Goal: Task Accomplishment & Management: Manage account settings

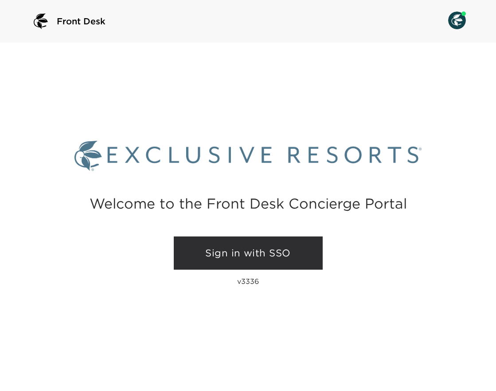
click at [227, 254] on link "Sign in with SSO" at bounding box center [248, 254] width 149 height 34
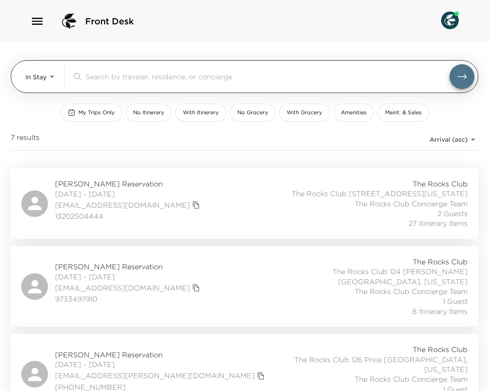
click at [52, 81] on body "Front Desk In Stay In-Stay ​ My Trips Only No Itinerary With Itinerary No Groce…" at bounding box center [244, 195] width 489 height 391
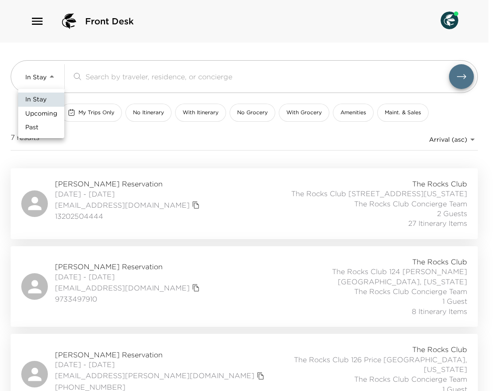
click at [44, 111] on span "Upcoming" at bounding box center [41, 114] width 32 height 9
type input "Upcoming"
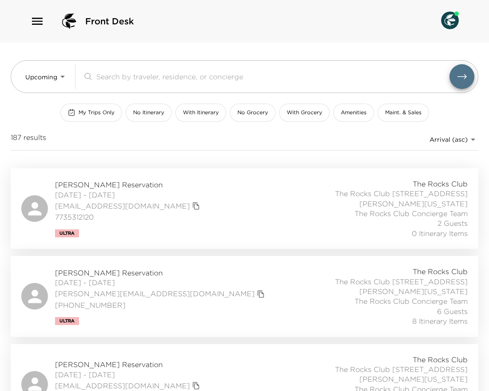
click at [130, 181] on span "Anshul Mangal Reservation" at bounding box center [128, 185] width 147 height 10
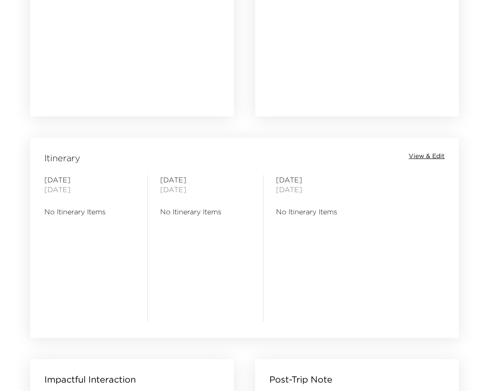
scroll to position [926, 0]
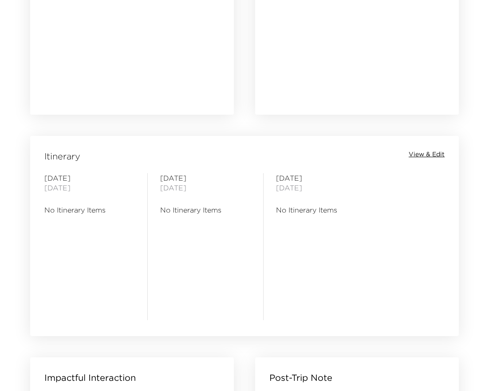
click at [431, 158] on span "View & Edit" at bounding box center [426, 154] width 36 height 9
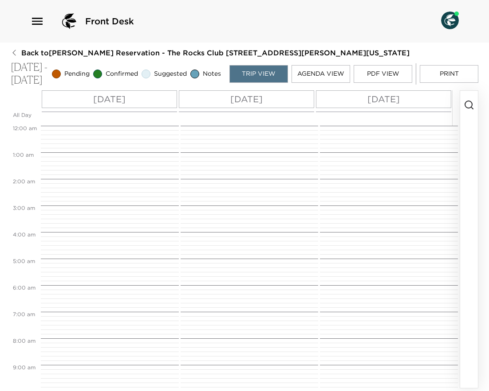
scroll to position [213, 0]
click at [81, 100] on div "Sat 10/04" at bounding box center [109, 99] width 135 height 18
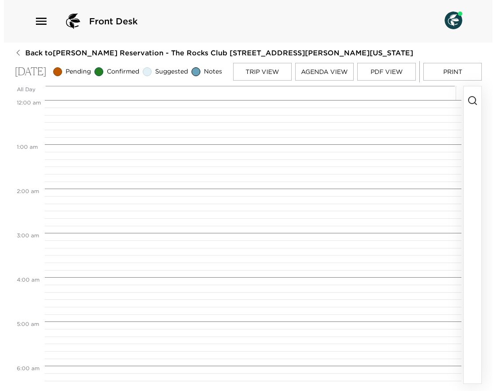
scroll to position [355, 0]
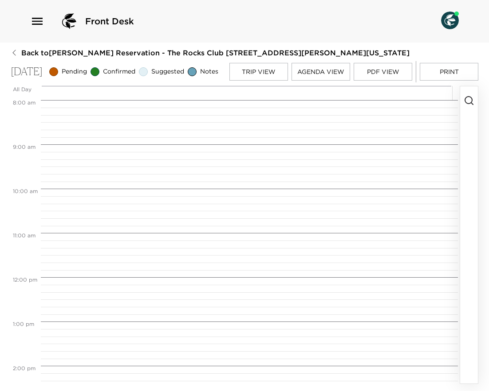
click at [469, 104] on circle "button" at bounding box center [468, 100] width 7 height 7
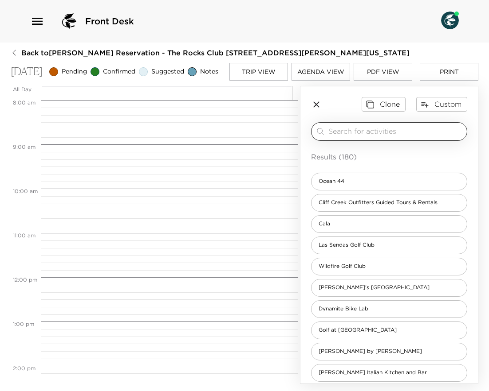
click at [392, 133] on div "​" at bounding box center [389, 131] width 156 height 19
click at [400, 137] on input "search" at bounding box center [395, 131] width 135 height 10
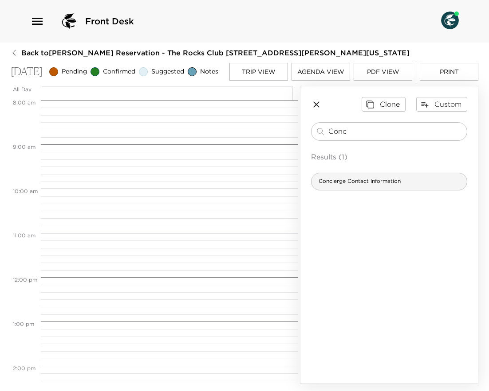
type input "Conc"
click at [394, 185] on span "Concierge Contact Information" at bounding box center [359, 182] width 96 height 8
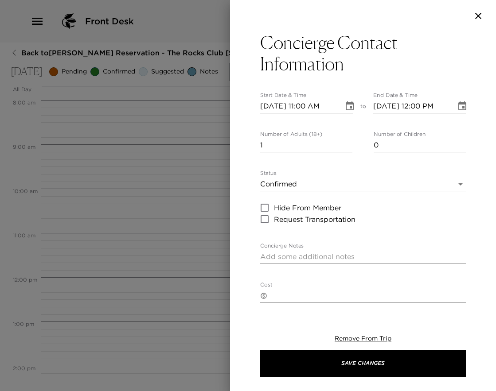
type textarea "The Rocks Club Concierges work as a team, and happy to assist with your request…"
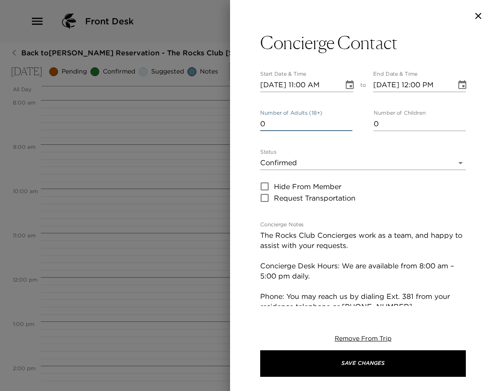
type input "0"
click at [344, 129] on input "0" at bounding box center [306, 124] width 92 height 14
click at [347, 82] on icon "Choose date, selected date is Oct 4, 2025" at bounding box center [350, 84] width 8 height 9
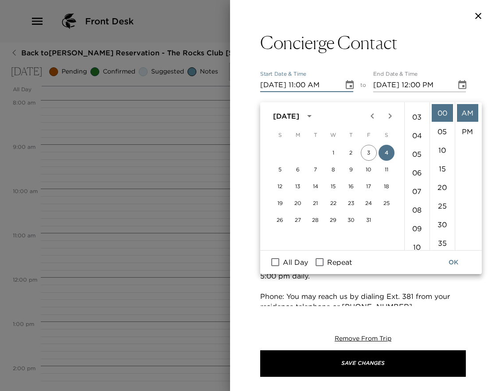
scroll to position [45, 0]
click at [418, 116] on li "03" at bounding box center [417, 124] width 21 height 18
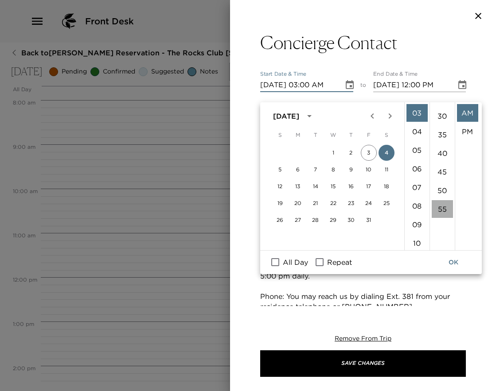
click at [438, 200] on li "55" at bounding box center [442, 209] width 21 height 18
click at [466, 123] on li "PM" at bounding box center [467, 132] width 21 height 18
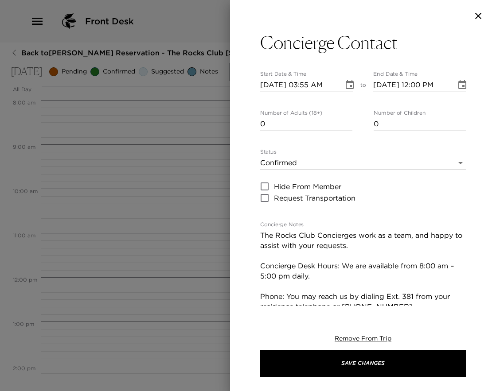
type input "10/04/2025 03:55 PM"
click at [457, 86] on icon "Choose date, selected date is Oct 4, 2025" at bounding box center [462, 85] width 11 height 11
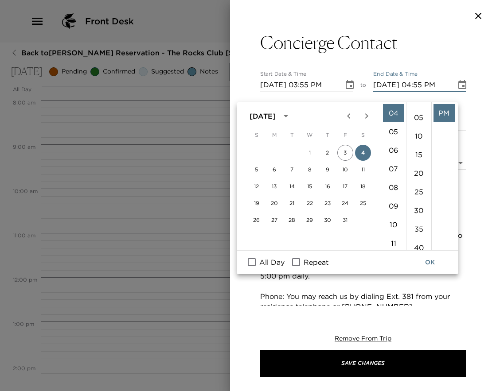
scroll to position [0, 0]
click at [416, 104] on li "00" at bounding box center [418, 113] width 21 height 18
type input "10/04/2025 04:00 PM"
click at [430, 254] on button "OK" at bounding box center [430, 262] width 28 height 16
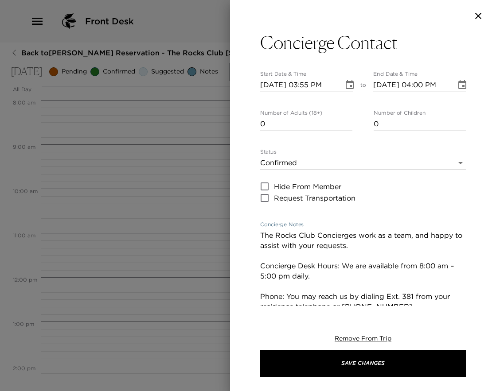
click at [262, 237] on textarea "The Rocks Club Concierges work as a team, and happy to assist with your request…" at bounding box center [363, 292] width 206 height 122
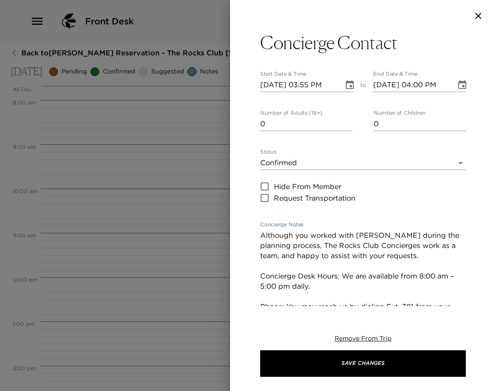
click at [415, 262] on textarea "Although you worked with Laura during the planning process, The Rocks Club Conc…" at bounding box center [363, 297] width 206 height 133
click at [413, 258] on textarea "Although you worked with Laura during the planning process, The Rocks Club Conc…" at bounding box center [363, 297] width 206 height 133
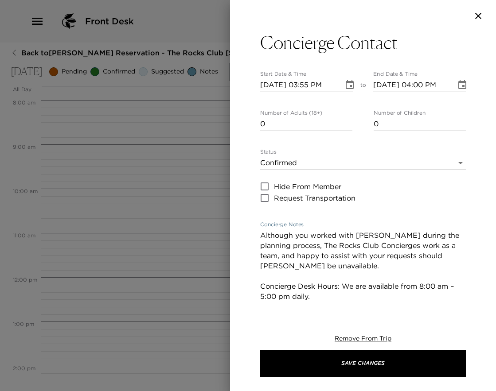
type textarea "Although you worked with Laura during the planning process, The Rocks Club Conc…"
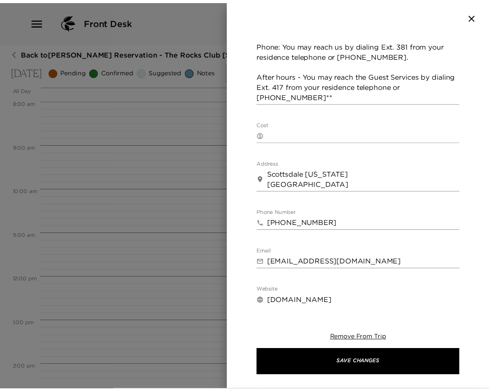
scroll to position [289, 0]
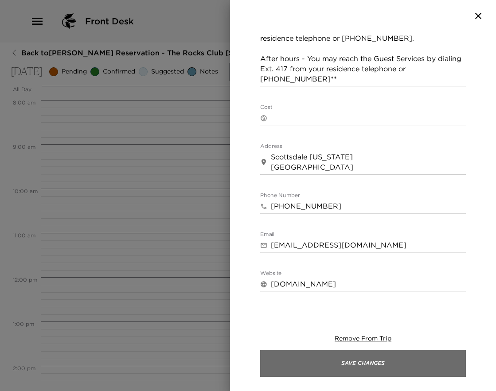
click at [362, 364] on button "Save Changes" at bounding box center [363, 364] width 206 height 27
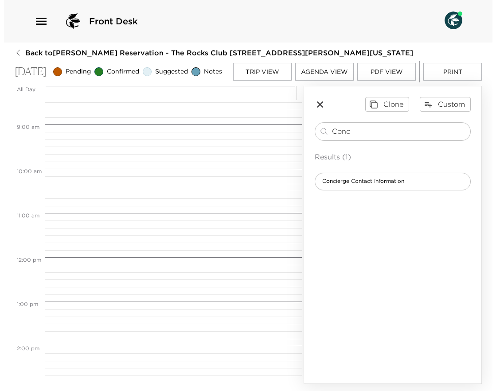
scroll to position [376, 0]
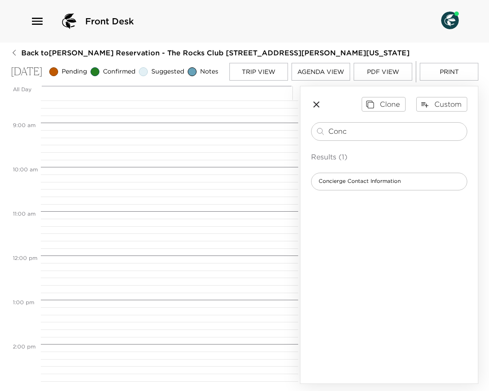
drag, startPoint x: 351, startPoint y: 139, endPoint x: 367, endPoint y: 159, distance: 25.5
click at [362, 149] on div "Conc ​ Results (1) Concierge Contact Information" at bounding box center [389, 156] width 156 height 68
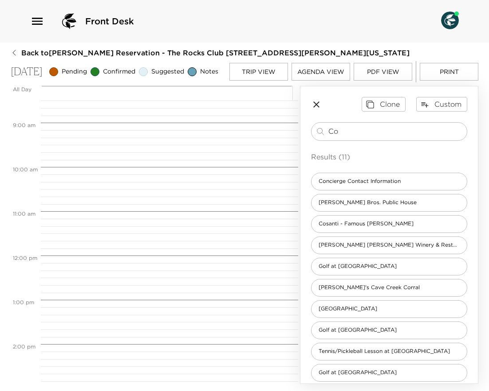
type input "C"
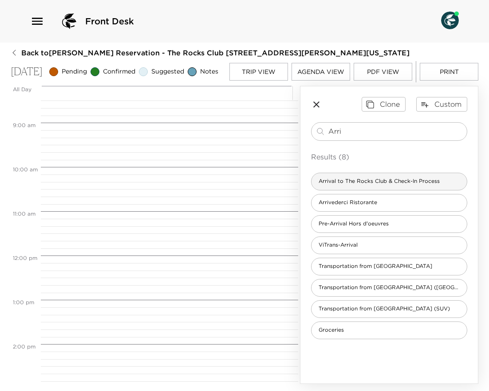
type input "Arri"
click at [359, 185] on span "Arrival to The Rocks Club & Check-In Process" at bounding box center [378, 182] width 135 height 8
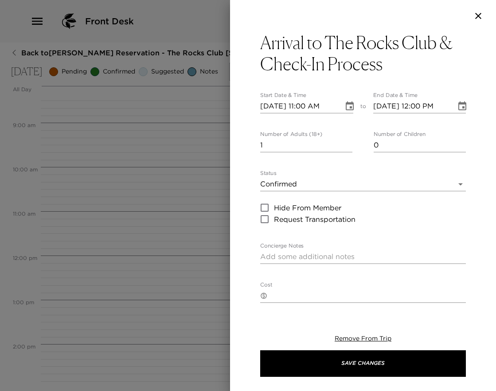
type textarea "We anticipate your arrival for this time. Upon your arrival to the Guest Servic…"
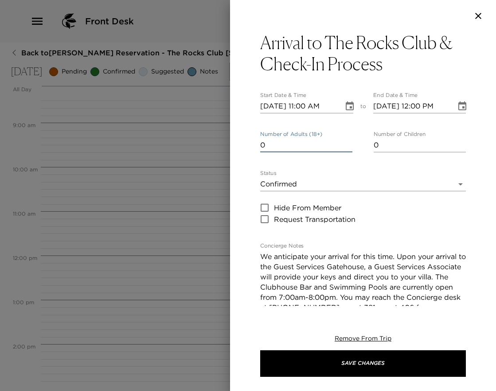
type input "0"
click at [343, 146] on input "0" at bounding box center [306, 145] width 92 height 14
click at [347, 107] on icon "Choose date, selected date is Oct 4, 2025" at bounding box center [350, 106] width 8 height 9
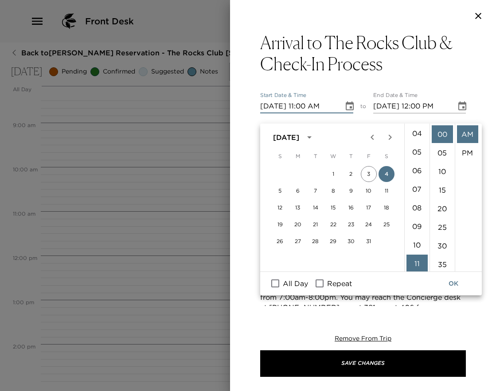
scroll to position [65, 0]
click at [413, 135] on li "04" at bounding box center [417, 144] width 21 height 18
click at [467, 144] on li "PM" at bounding box center [467, 153] width 21 height 18
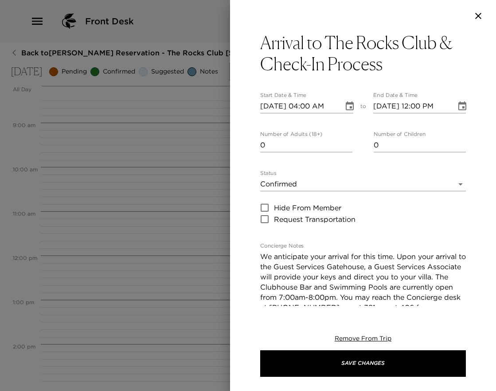
type input "10/04/2025 04:00 PM"
click at [457, 107] on icon "Choose date, selected date is Oct 4, 2025" at bounding box center [462, 106] width 11 height 11
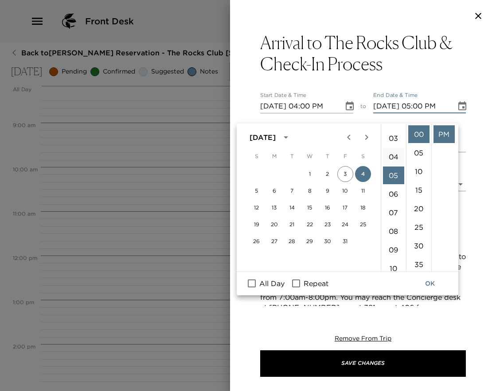
click at [393, 148] on li "04" at bounding box center [393, 157] width 21 height 18
click at [420, 144] on li "05" at bounding box center [418, 153] width 21 height 18
type input "10/04/2025 04:05 PM"
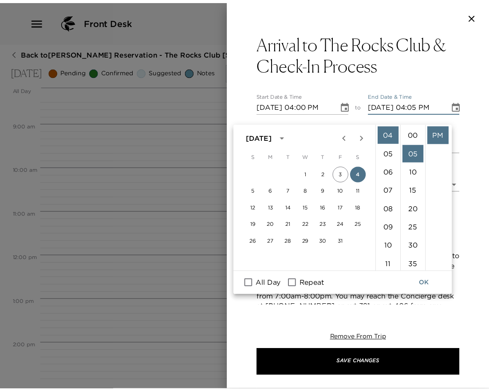
scroll to position [19, 0]
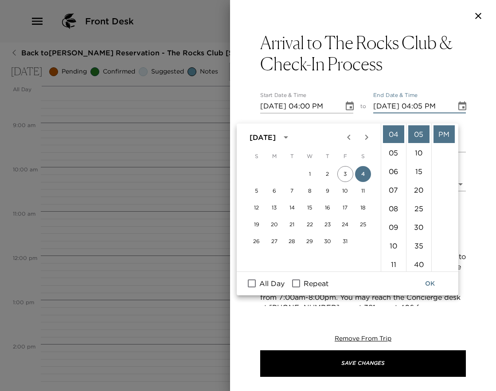
click at [426, 276] on button "OK" at bounding box center [430, 284] width 28 height 16
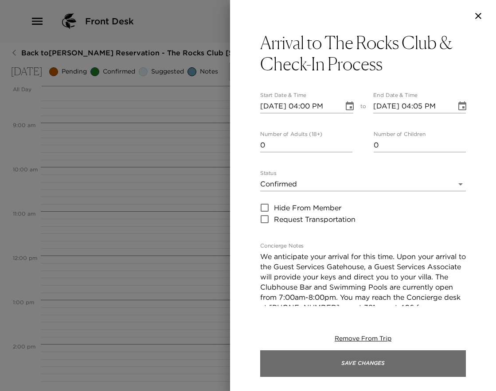
click at [382, 366] on button "Save Changes" at bounding box center [363, 364] width 206 height 27
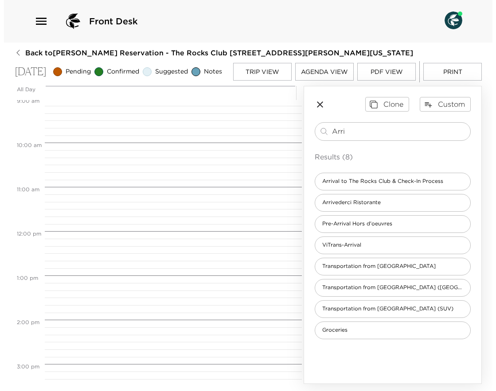
scroll to position [397, 0]
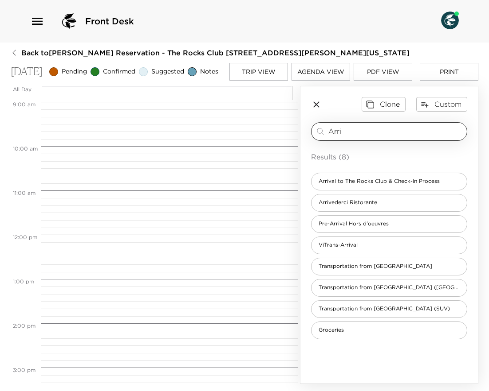
click at [362, 137] on input "Arri" at bounding box center [395, 131] width 135 height 10
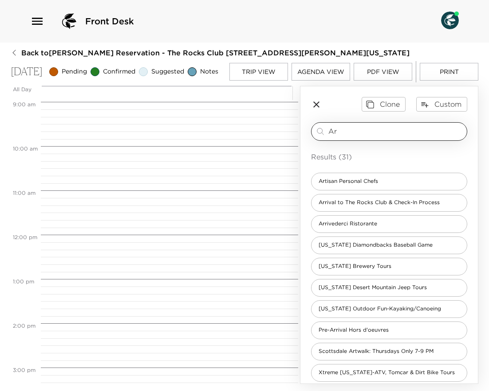
type input "A"
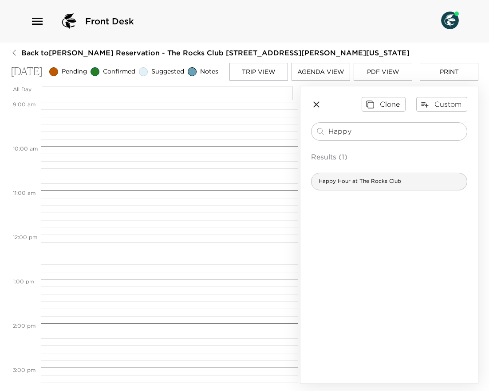
type input "Happy"
click at [362, 185] on span "Happy Hour at The Rocks Club" at bounding box center [359, 182] width 97 height 8
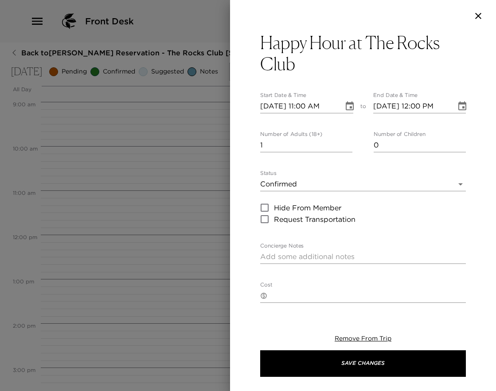
type textarea "Please join us at the Clubhouse for Happy Hour Tuesday through Sunday - 5:00pm …"
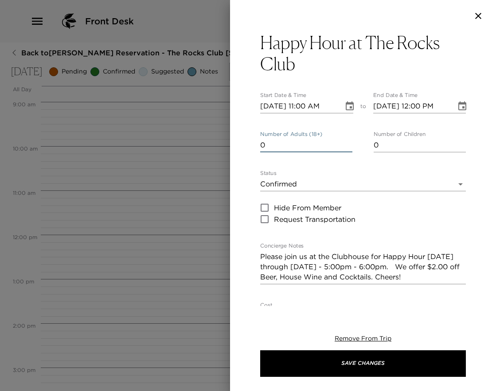
type input "0"
click at [344, 146] on input "0" at bounding box center [306, 145] width 92 height 14
click at [346, 110] on icon "Choose date, selected date is Oct 4, 2025" at bounding box center [350, 106] width 8 height 9
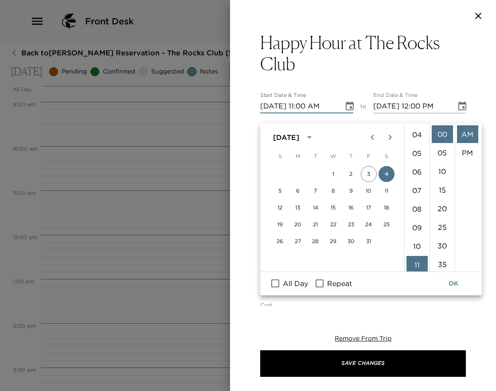
scroll to position [54, 0]
click at [416, 146] on li "04" at bounding box center [417, 155] width 21 height 18
click at [465, 144] on li "PM" at bounding box center [467, 153] width 21 height 18
type input "10/04/2025 04:00 PM"
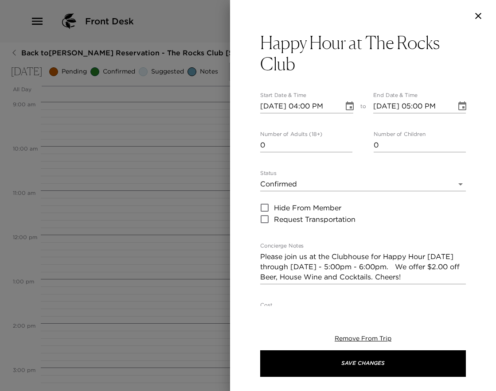
scroll to position [19, 0]
click at [457, 109] on icon "Choose date, selected date is Oct 4, 2025" at bounding box center [462, 106] width 11 height 11
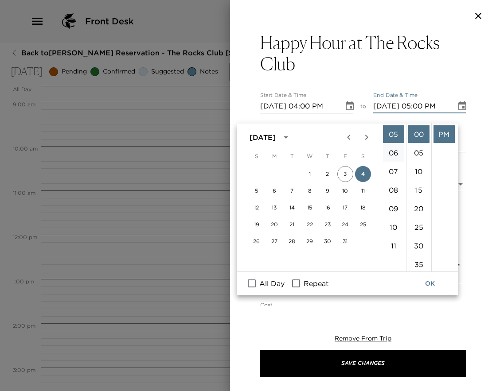
click at [395, 144] on li "06" at bounding box center [393, 153] width 21 height 18
type input "10/04/2025 06:00 PM"
click at [457, 108] on icon "Choose date, selected date is Oct 4, 2025" at bounding box center [462, 106] width 11 height 11
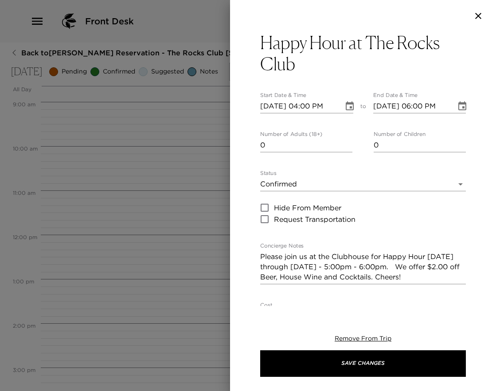
click at [456, 185] on body "Front Desk Back to Anshul Mangal Reservation - The Rocks Club 109 O'Meara Scott…" at bounding box center [248, 195] width 496 height 391
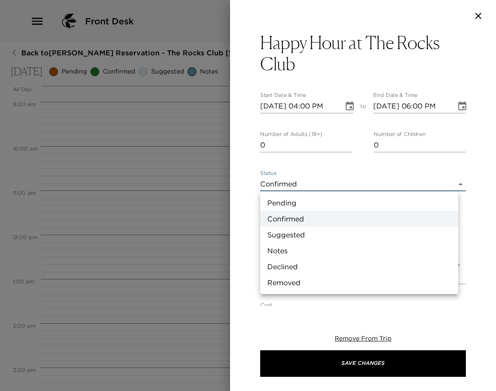
click at [325, 232] on li "Suggested" at bounding box center [359, 235] width 198 height 16
type input "Suggestion"
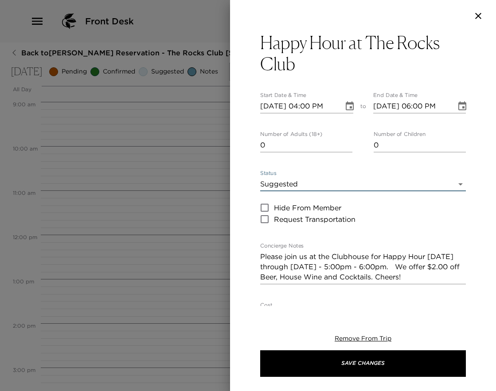
click at [458, 107] on icon "Choose date, selected date is Oct 4, 2025" at bounding box center [462, 106] width 8 height 9
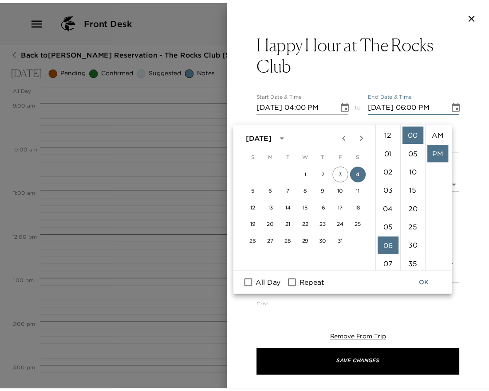
scroll to position [19, 0]
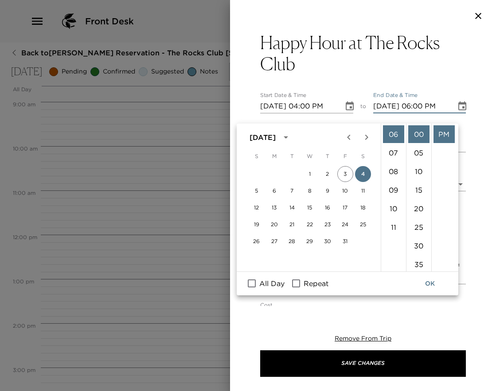
click at [296, 278] on input "Repeat" at bounding box center [296, 284] width 19 height 12
checkbox input "true"
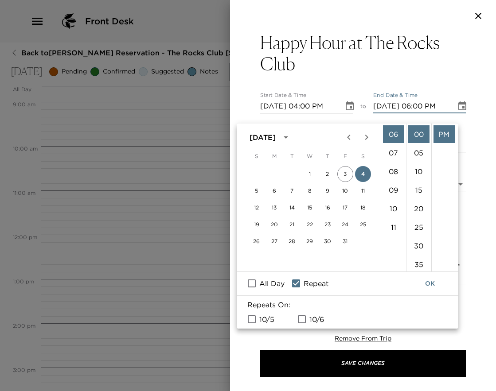
click at [255, 314] on input "10/5" at bounding box center [252, 320] width 19 height 12
checkbox input "true"
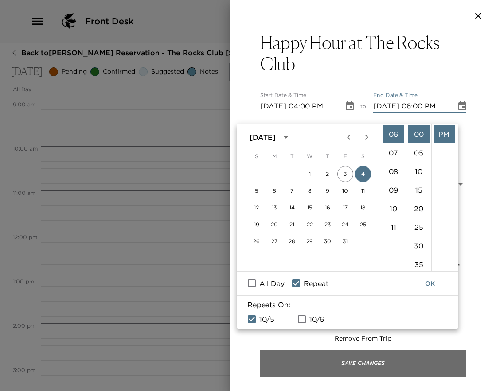
click at [356, 364] on button "Save Changes" at bounding box center [363, 364] width 206 height 27
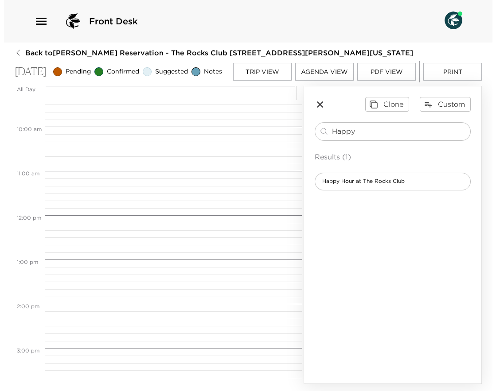
scroll to position [415, 0]
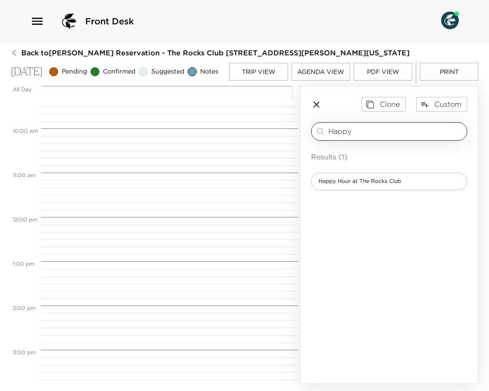
click at [374, 137] on input "Happy" at bounding box center [395, 131] width 135 height 10
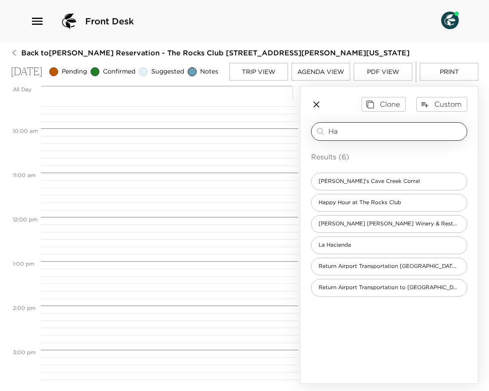
type input "H"
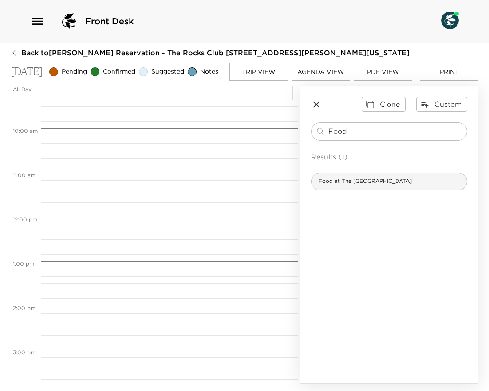
type input "Food"
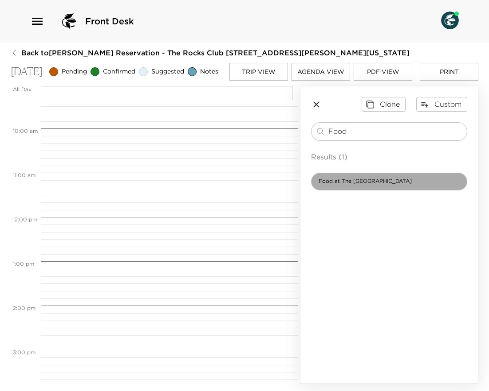
click at [357, 185] on span "Food at The [GEOGRAPHIC_DATA]" at bounding box center [364, 182] width 107 height 8
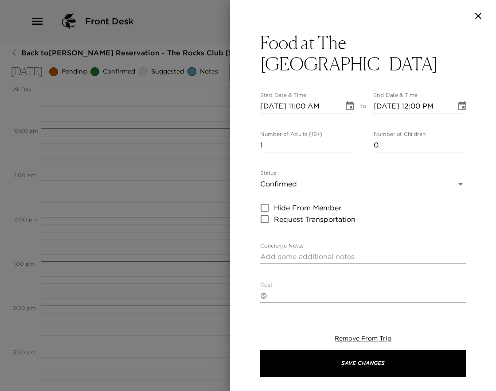
type textarea "Your dining reservation at The Rocks Clubhouse is confirmed. Enjoy!"
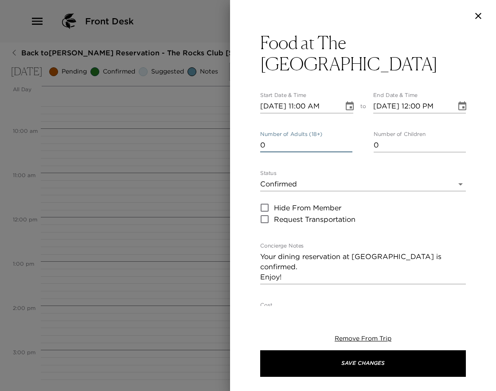
type input "0"
click at [344, 149] on input "0" at bounding box center [306, 145] width 92 height 14
click at [455, 185] on body "Front Desk Back to Anshul Mangal Reservation - The Rocks Club 109 O'Meara Scott…" at bounding box center [248, 195] width 496 height 391
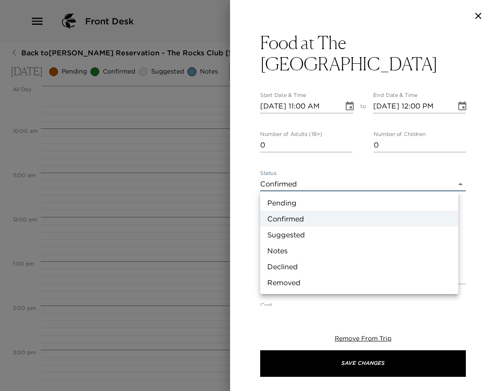
click at [325, 230] on li "Suggested" at bounding box center [359, 235] width 198 height 16
type input "Suggestion"
type textarea "The Rocks Clubhouse Kitchen and Bar are open as follows: Rocks Clubhouse: 7:00a…"
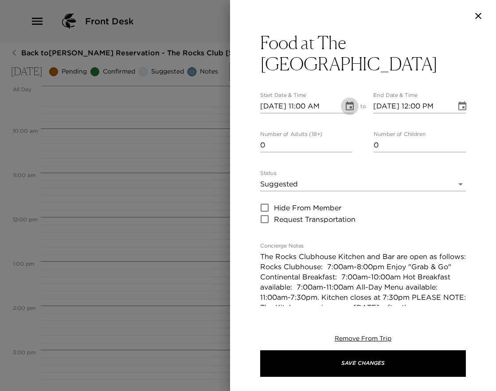
click at [349, 109] on icon "Choose date, selected date is Oct 4, 2025" at bounding box center [349, 106] width 11 height 11
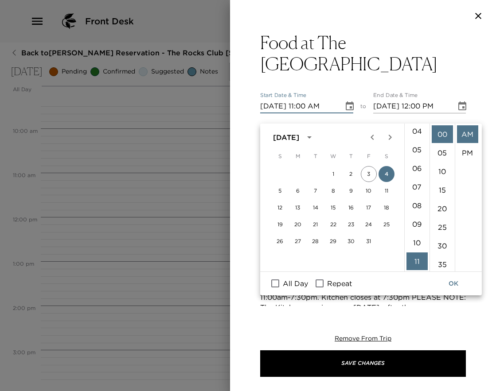
scroll to position [70, 0]
click at [416, 129] on li "04" at bounding box center [417, 138] width 21 height 18
click at [470, 144] on li "PM" at bounding box center [467, 153] width 21 height 18
type input "10/04/2025 04:00 PM"
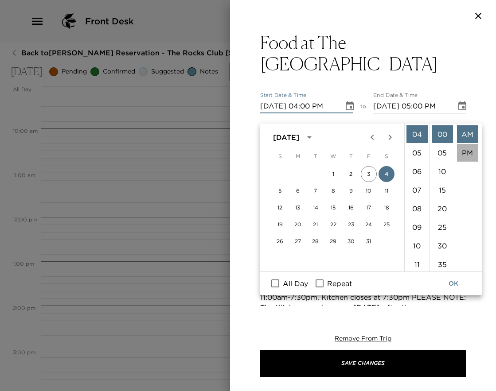
scroll to position [19, 0]
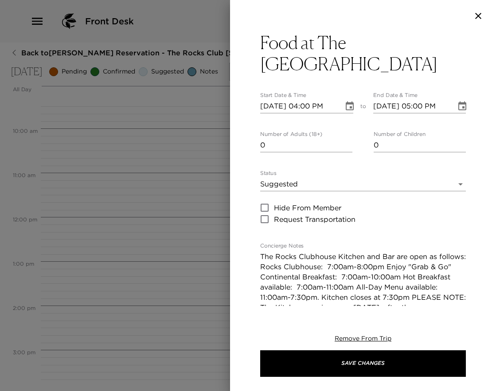
click at [458, 108] on icon "Choose date, selected date is Oct 4, 2025" at bounding box center [462, 106] width 8 height 9
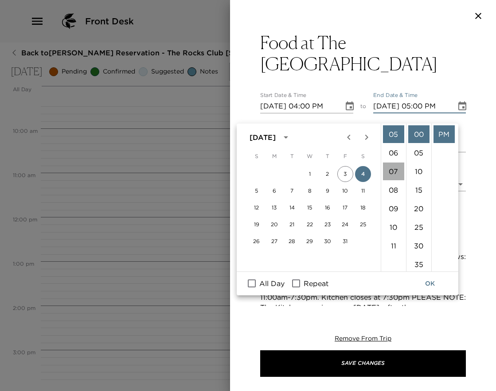
click at [393, 163] on li "07" at bounding box center [393, 172] width 21 height 18
click at [413, 237] on li "30" at bounding box center [418, 246] width 21 height 18
type input "10/04/2025 07:30 PM"
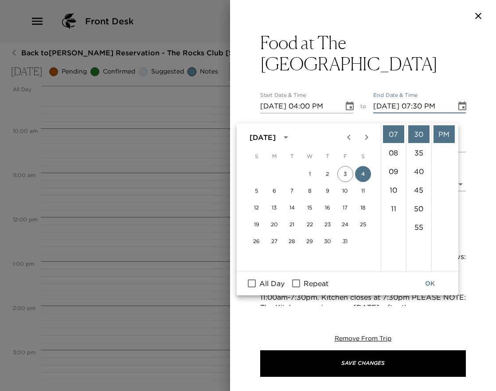
click at [468, 119] on div "Food at The Rocks Clubhouse Start Date & Time 10/04/2025 04:00 PM to End Date &…" at bounding box center [363, 169] width 266 height 274
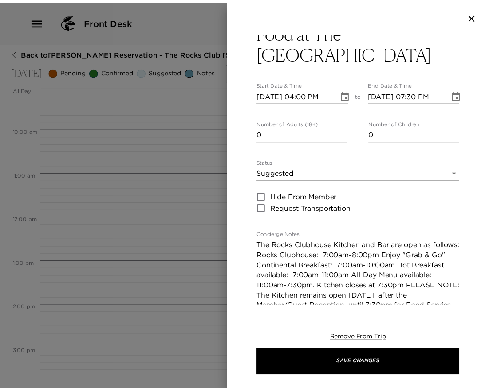
scroll to position [0, 0]
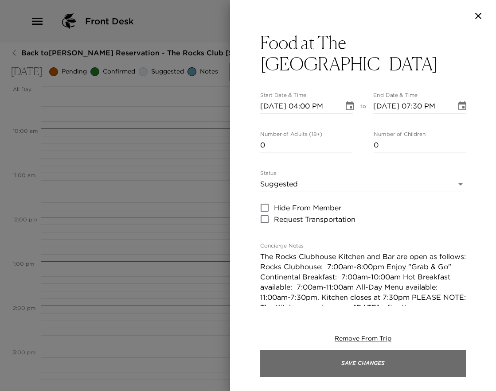
click at [356, 364] on button "Save Changes" at bounding box center [363, 364] width 206 height 27
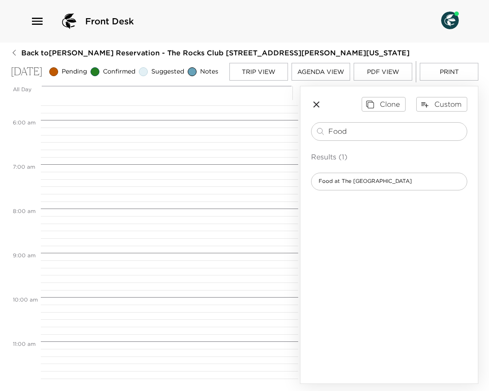
scroll to position [77, 0]
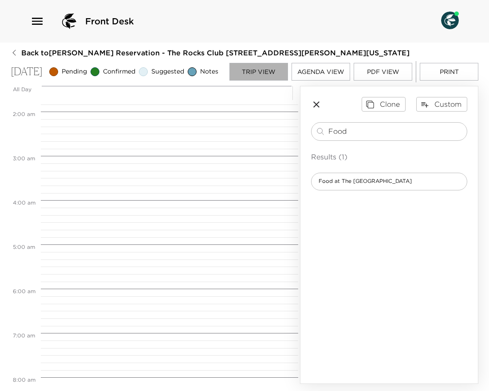
click at [270, 74] on button "Trip View" at bounding box center [258, 72] width 59 height 18
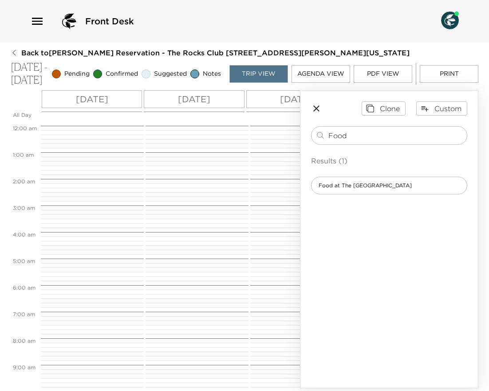
scroll to position [384, 0]
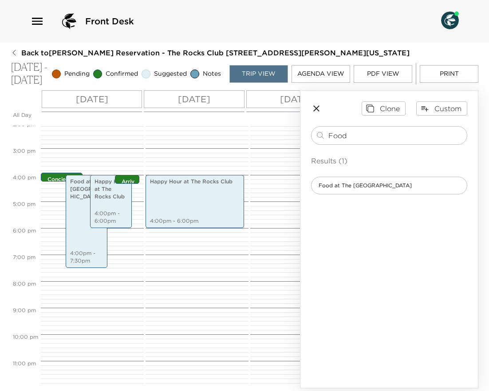
click at [198, 100] on p "Sun 10/05" at bounding box center [194, 99] width 32 height 13
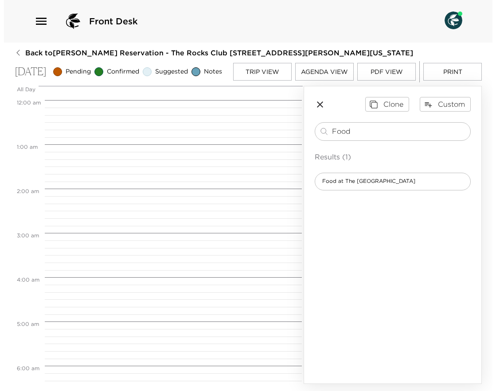
scroll to position [709, 0]
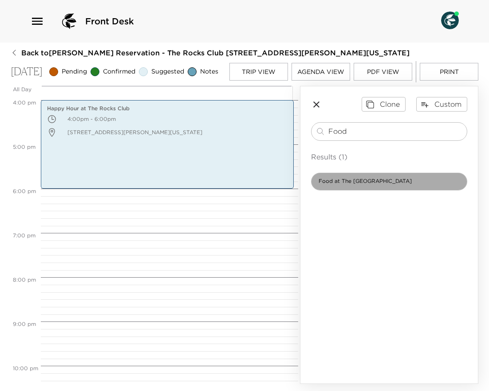
click at [362, 185] on span "Food at The [GEOGRAPHIC_DATA]" at bounding box center [364, 182] width 107 height 8
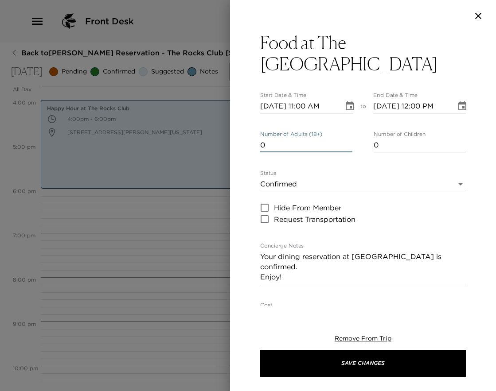
type input "0"
click at [348, 150] on input "0" at bounding box center [306, 145] width 92 height 14
click at [347, 111] on icon "Choose date, selected date is Oct 5, 2025" at bounding box center [349, 106] width 11 height 11
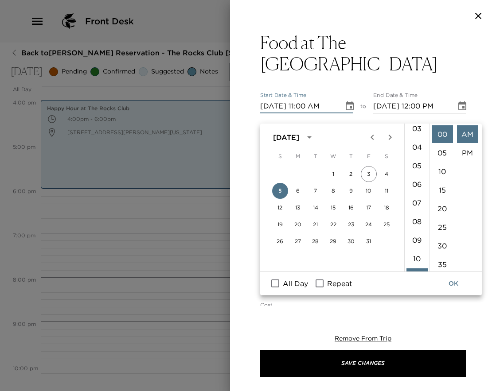
scroll to position [62, 0]
click at [412, 175] on li "07" at bounding box center [417, 184] width 21 height 18
type input "10/05/2025 07:00 AM"
click at [458, 105] on icon "Choose date, selected date is Oct 5, 2025" at bounding box center [462, 106] width 8 height 9
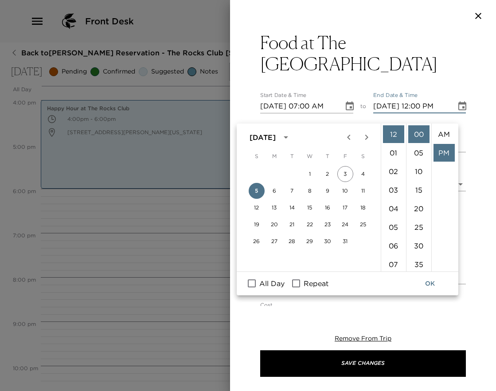
scroll to position [19, 0]
click at [391, 256] on li "07" at bounding box center [393, 265] width 21 height 18
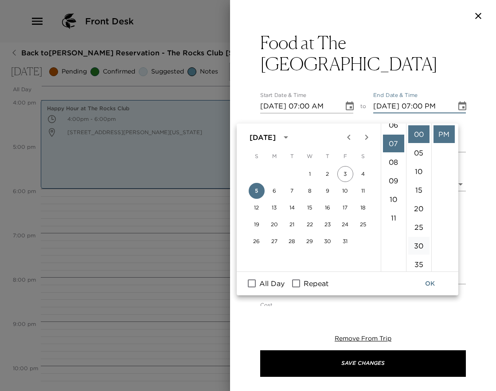
scroll to position [130, 0]
click at [418, 237] on li "30" at bounding box center [418, 246] width 21 height 18
type input "10/05/2025 07:30 PM"
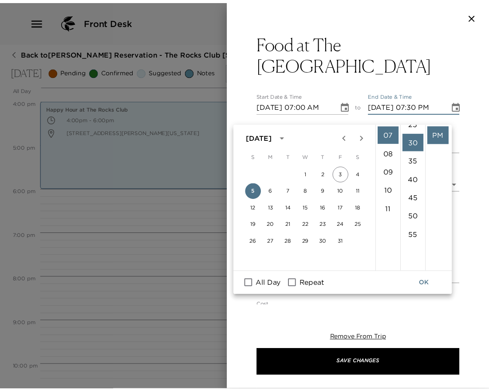
scroll to position [112, 0]
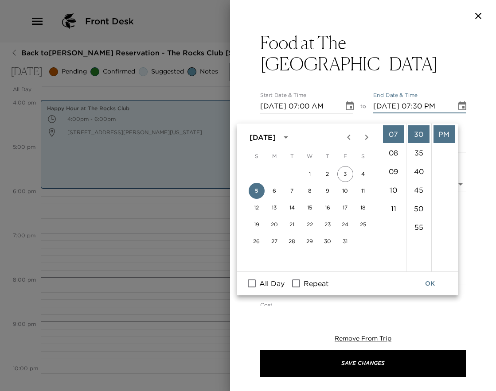
click at [429, 276] on button "OK" at bounding box center [430, 284] width 28 height 16
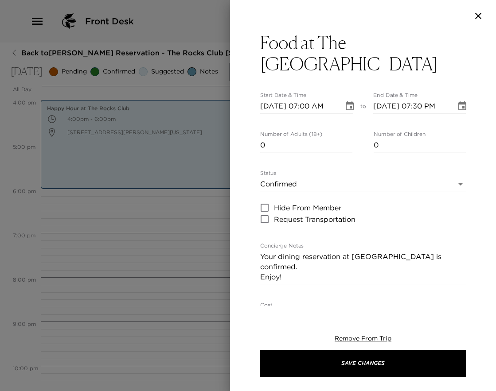
click at [452, 183] on body "Front Desk Back to Anshul Mangal Reservation - The Rocks Club 109 O'Meara Scott…" at bounding box center [248, 195] width 496 height 391
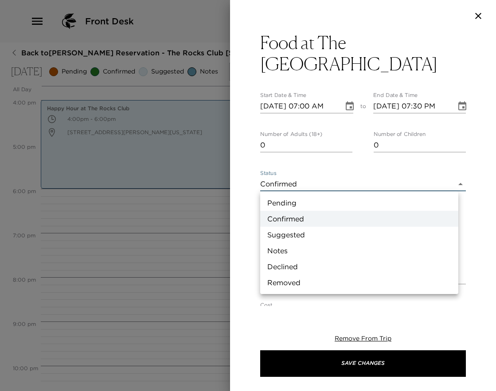
click at [340, 237] on li "Suggested" at bounding box center [359, 235] width 198 height 16
type input "Suggestion"
type textarea "The Rocks Clubhouse Kitchen and Bar are open as follows: Rocks Clubhouse: 7:00a…"
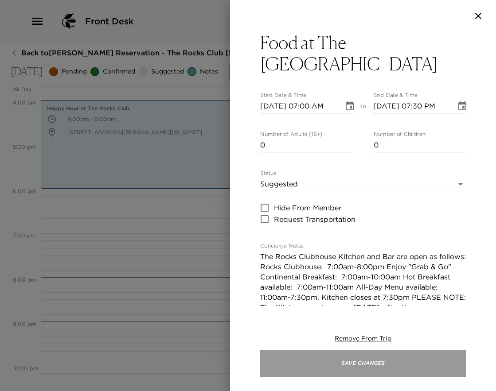
click at [347, 358] on button "Save Changes" at bounding box center [363, 364] width 206 height 27
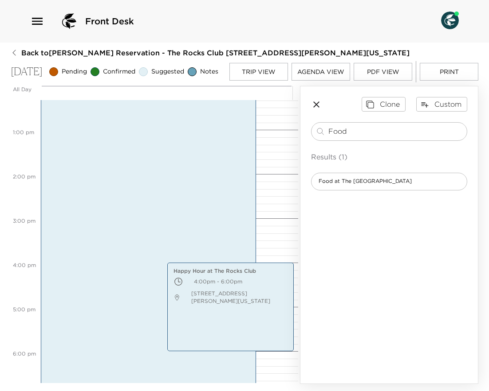
scroll to position [549, 0]
click at [258, 69] on button "Trip View" at bounding box center [258, 72] width 59 height 18
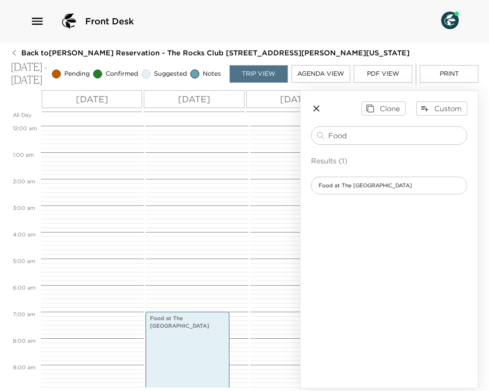
scroll to position [186, 0]
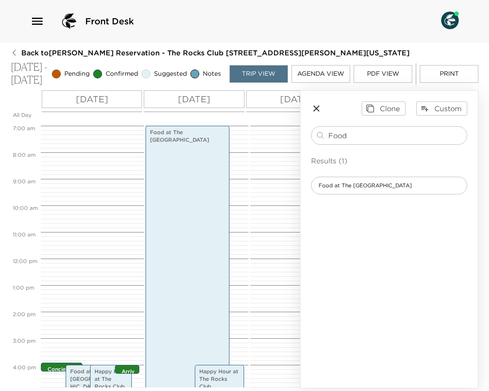
click at [268, 102] on div "Mon 10/06" at bounding box center [296, 99] width 100 height 18
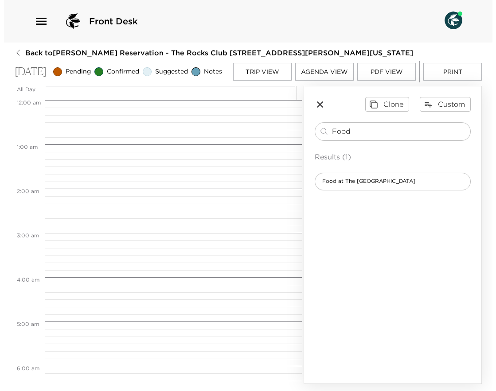
scroll to position [355, 0]
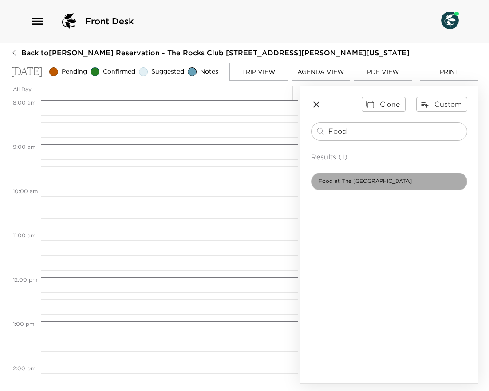
click at [362, 185] on span "Food at The [GEOGRAPHIC_DATA]" at bounding box center [364, 182] width 107 height 8
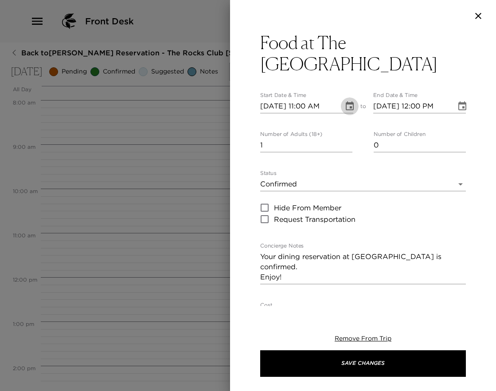
click at [347, 110] on icon "Choose date, selected date is Oct 6, 2025" at bounding box center [350, 106] width 8 height 9
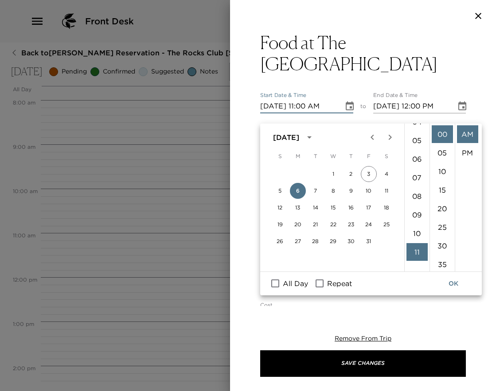
scroll to position [75, 0]
click at [416, 180] on li "07" at bounding box center [417, 189] width 21 height 18
type input "10/06/2025 07:00 AM"
click at [457, 102] on icon "Choose date, selected date is Oct 6, 2025" at bounding box center [462, 106] width 11 height 11
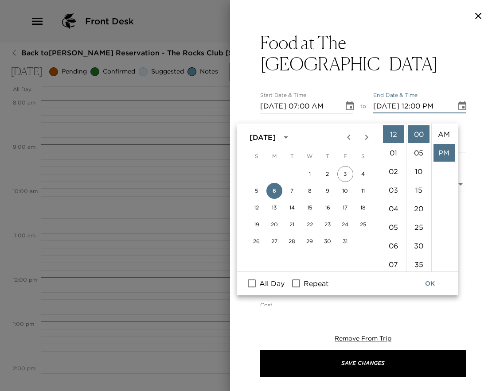
scroll to position [19, 0]
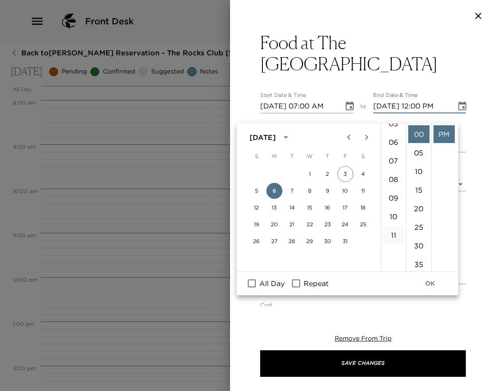
click at [391, 228] on li "11" at bounding box center [393, 236] width 21 height 18
click at [444, 125] on li "AM" at bounding box center [444, 134] width 21 height 18
type input "10/06/2025 11:00 AM"
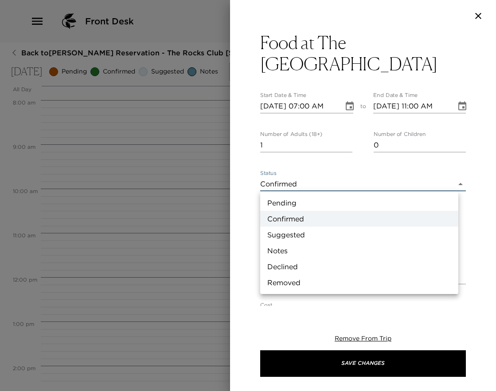
click at [451, 182] on body "Front Desk Back to Anshul Mangal Reservation - The Rocks Club 109 O'Meara Scott…" at bounding box center [248, 195] width 496 height 391
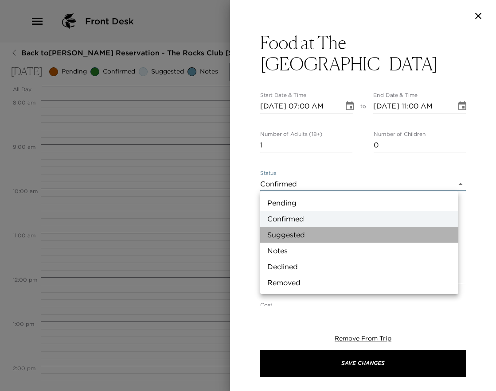
click at [359, 239] on li "Suggested" at bounding box center [359, 235] width 198 height 16
type input "Suggestion"
type textarea "The Rocks Clubhouse Kitchen and Bar are open as follows: Rocks Clubhouse: 7:00a…"
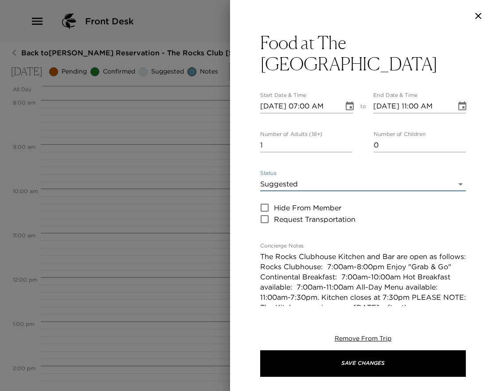
click at [346, 151] on input "1" at bounding box center [306, 145] width 92 height 14
type input "0"
click at [346, 148] on input "0" at bounding box center [306, 145] width 92 height 14
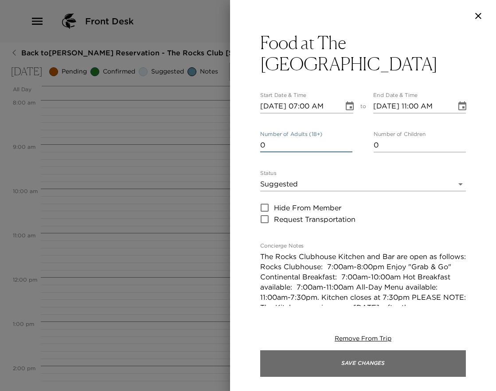
click at [340, 361] on button "Save Changes" at bounding box center [363, 364] width 206 height 27
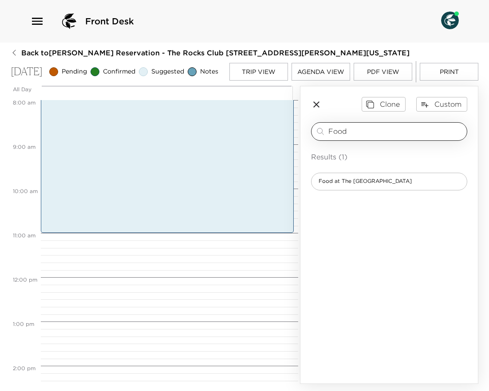
click at [366, 137] on input "Food" at bounding box center [395, 131] width 135 height 10
type input "F"
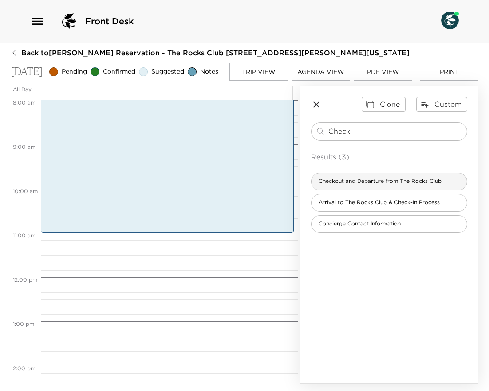
type input "Check"
click at [408, 185] on span "Checkout and Departure from The Rocks Club" at bounding box center [379, 182] width 137 height 8
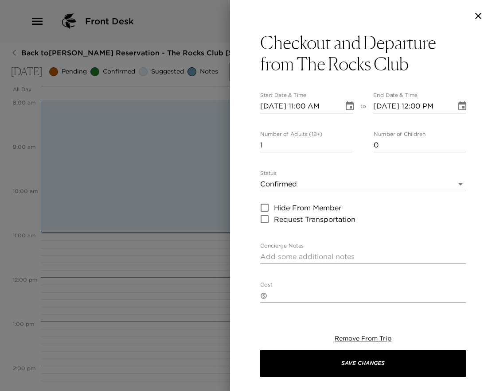
type textarea "In order to prepare your residence for the next Exclusive Resorts Member, pleas…"
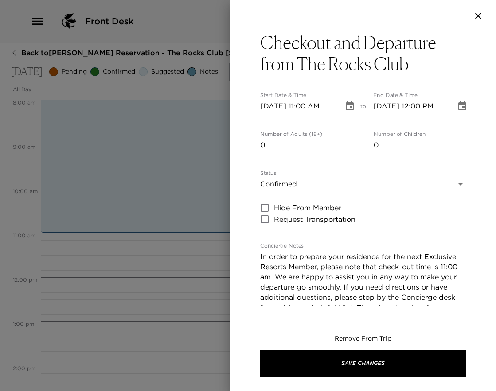
type input "0"
click at [345, 149] on input "0" at bounding box center [306, 145] width 92 height 14
click at [457, 105] on icon "Choose date, selected date is Oct 6, 2025" at bounding box center [462, 106] width 11 height 11
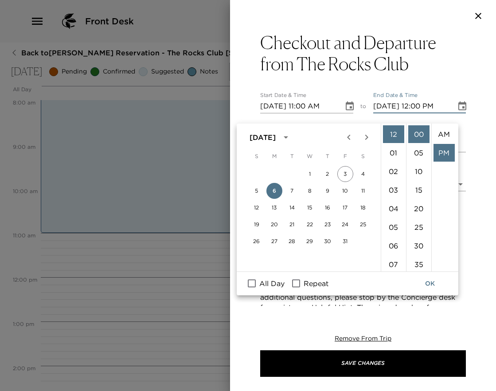
scroll to position [19, 0]
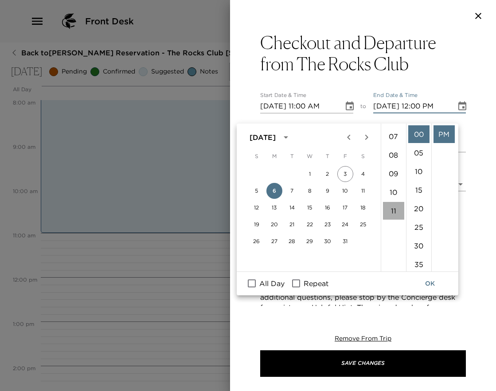
click at [392, 202] on li "11" at bounding box center [393, 211] width 21 height 18
click at [419, 144] on li "05" at bounding box center [418, 153] width 21 height 18
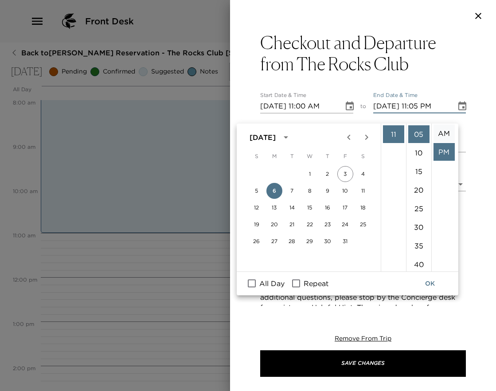
click at [447, 126] on li "AM" at bounding box center [444, 134] width 21 height 18
type input "10/06/2025 11:05 AM"
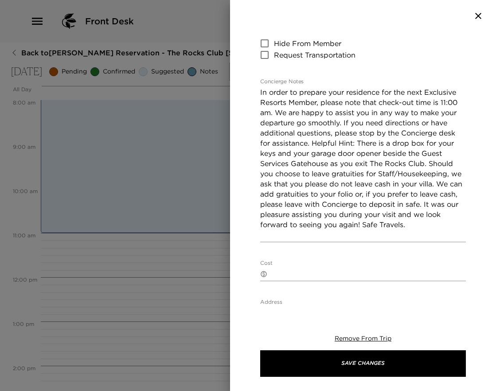
scroll to position [172, 0]
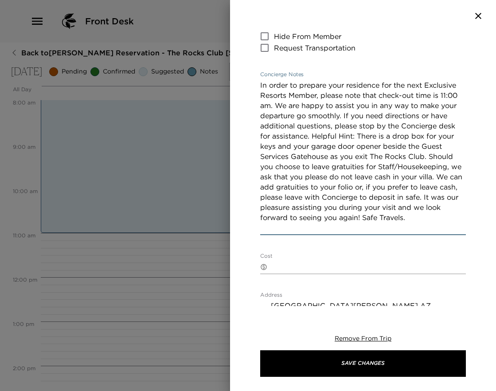
click at [344, 185] on textarea "In order to prepare your residence for the next Exclusive Resorts Member, pleas…" at bounding box center [363, 156] width 206 height 153
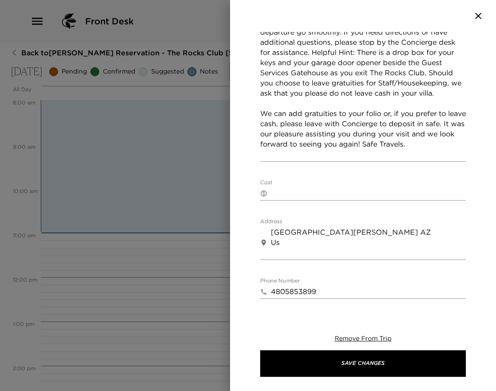
scroll to position [255, 0]
click at [280, 145] on textarea "In order to prepare your residence for the next Exclusive Resorts Member, pleas…" at bounding box center [363, 78] width 206 height 163
click at [278, 142] on textarea "In order to prepare your residence for the next Exclusive Resorts Member, pleas…" at bounding box center [363, 78] width 206 height 163
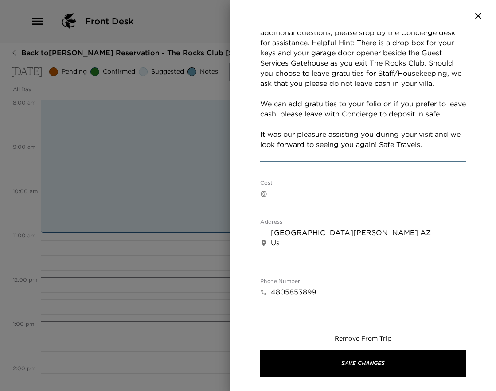
scroll to position [275, 0]
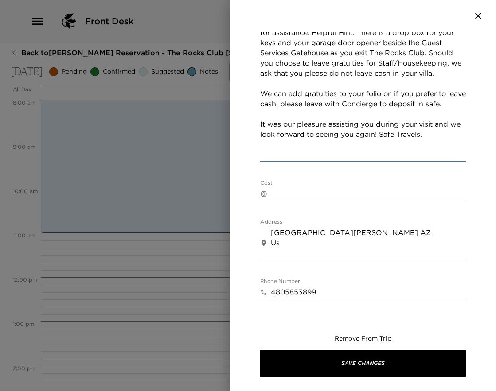
click at [393, 153] on textarea "In order to prepare your residence for the next Exclusive Resorts Member, pleas…" at bounding box center [363, 69] width 206 height 184
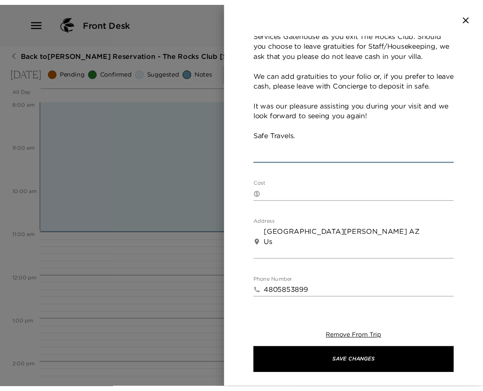
scroll to position [296, 0]
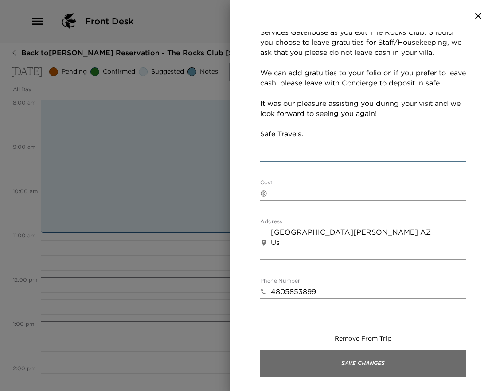
type textarea "In order to prepare your residence for the next Exclusive Resorts Member, pleas…"
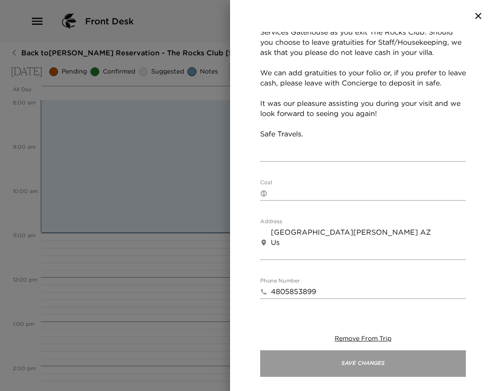
click at [388, 361] on button "Save Changes" at bounding box center [363, 364] width 206 height 27
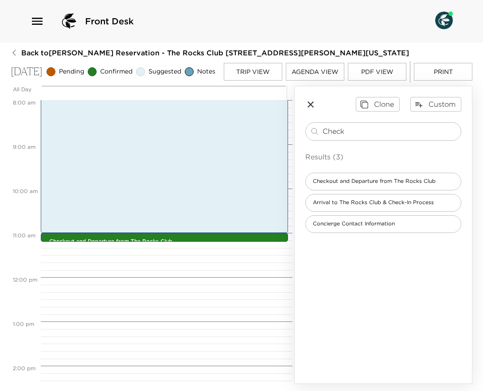
click at [455, 72] on button "Print" at bounding box center [443, 72] width 59 height 18
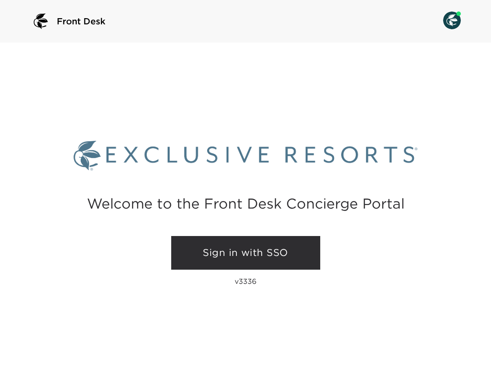
click at [228, 255] on link "Sign in with SSO" at bounding box center [245, 253] width 149 height 34
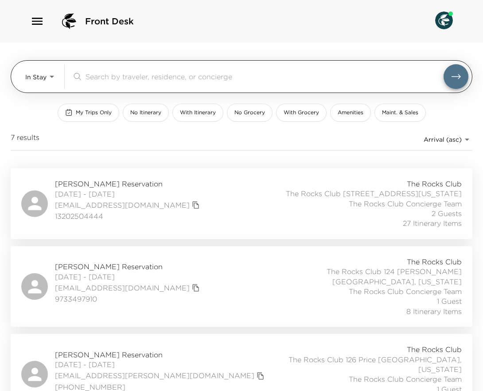
click at [55, 78] on body "Front Desk In Stay In-Stay ​ My Trips Only No Itinerary With Itinerary No Groce…" at bounding box center [241, 195] width 483 height 391
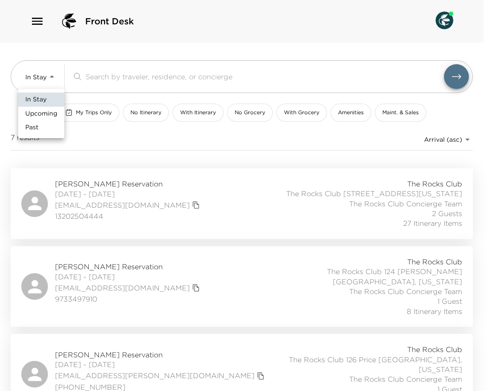
click at [47, 114] on span "Upcoming" at bounding box center [41, 114] width 32 height 9
type input "Upcoming"
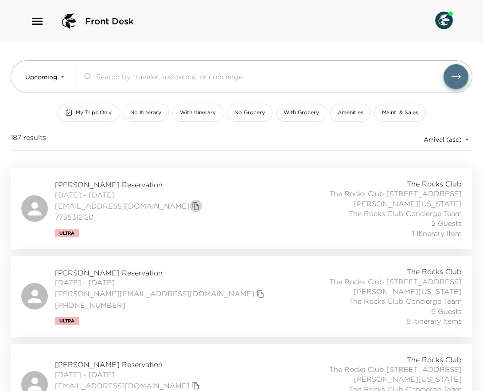
click at [190, 200] on button "copy primary member email" at bounding box center [196, 206] width 12 height 12
click at [283, 206] on div "Anshul Mangal Reservation 10/04/2025 - 10/06/2025 amangal@gmail.com 7735312120 …" at bounding box center [241, 208] width 441 height 59
